Goal: Task Accomplishment & Management: Manage account settings

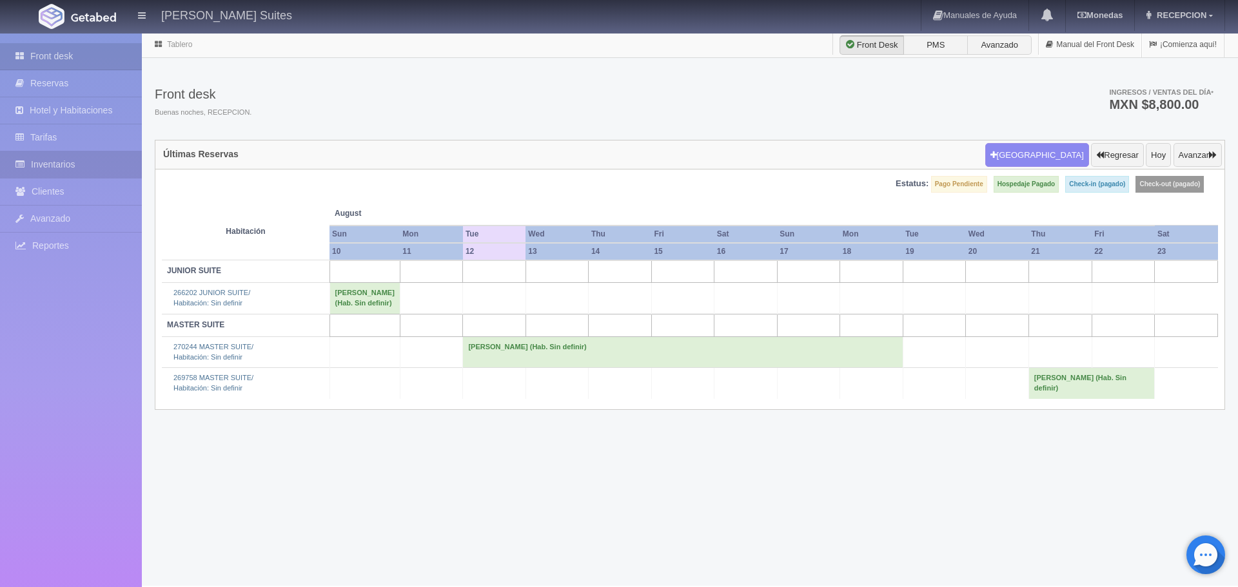
click at [52, 166] on link "Inventarios" at bounding box center [71, 164] width 142 height 26
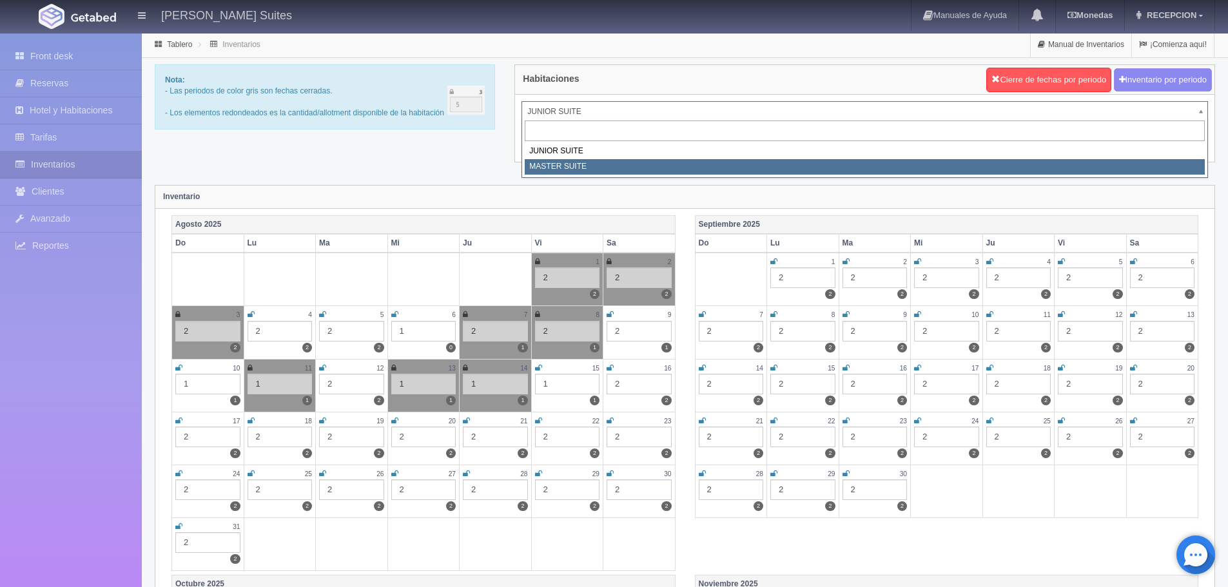
select select "305"
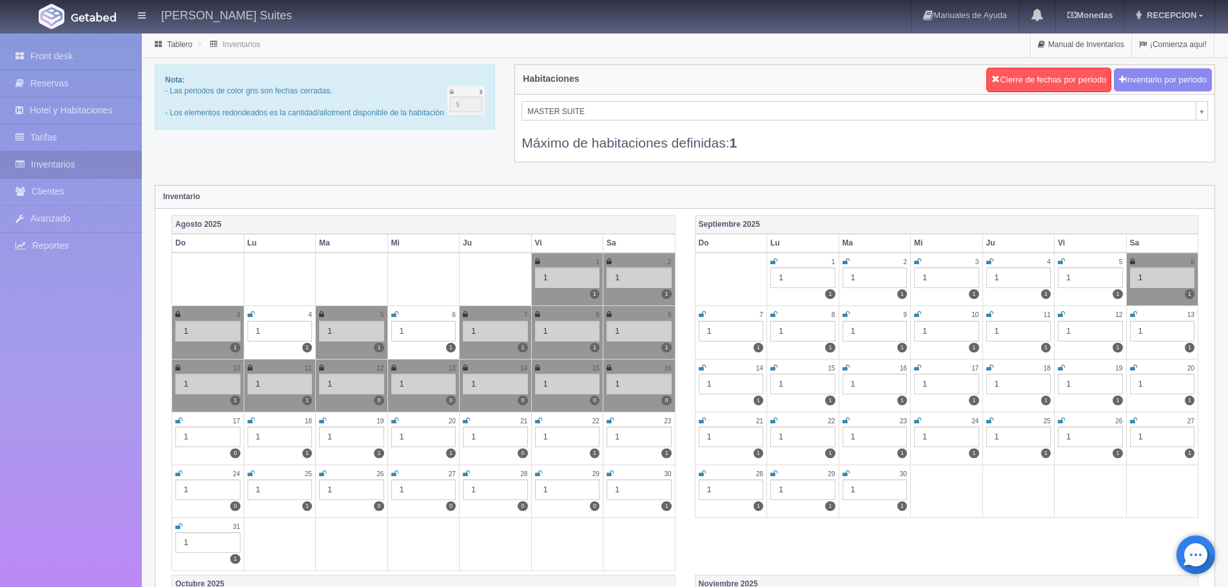
click at [461, 420] on td "21 1 0" at bounding box center [496, 438] width 72 height 53
click at [467, 421] on icon at bounding box center [466, 421] width 7 height 8
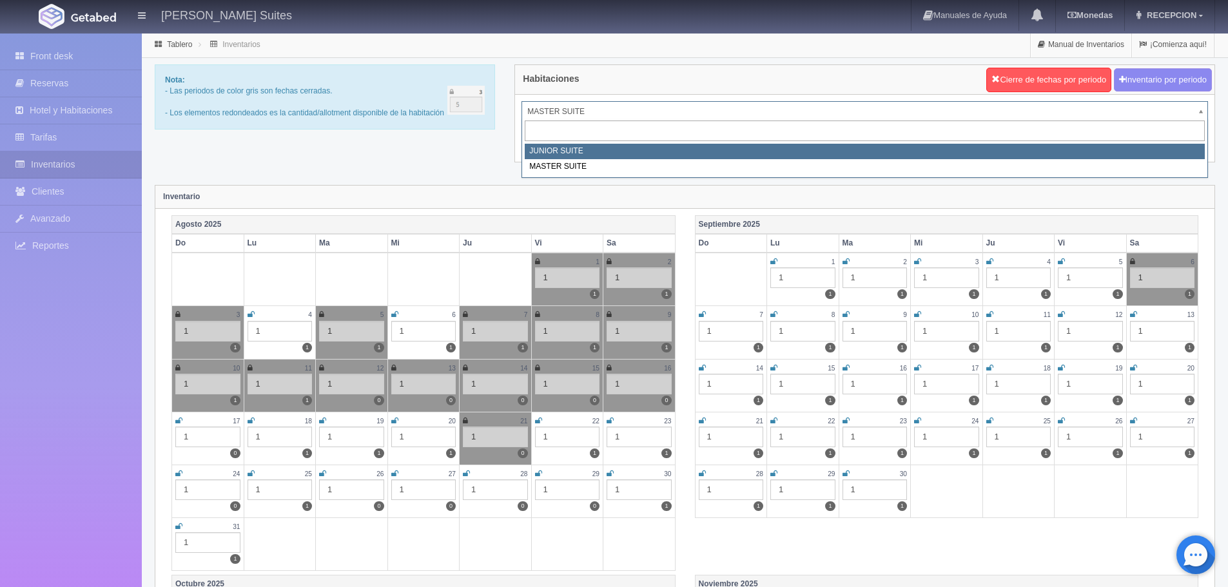
select select "304"
